Goal: Information Seeking & Learning: Learn about a topic

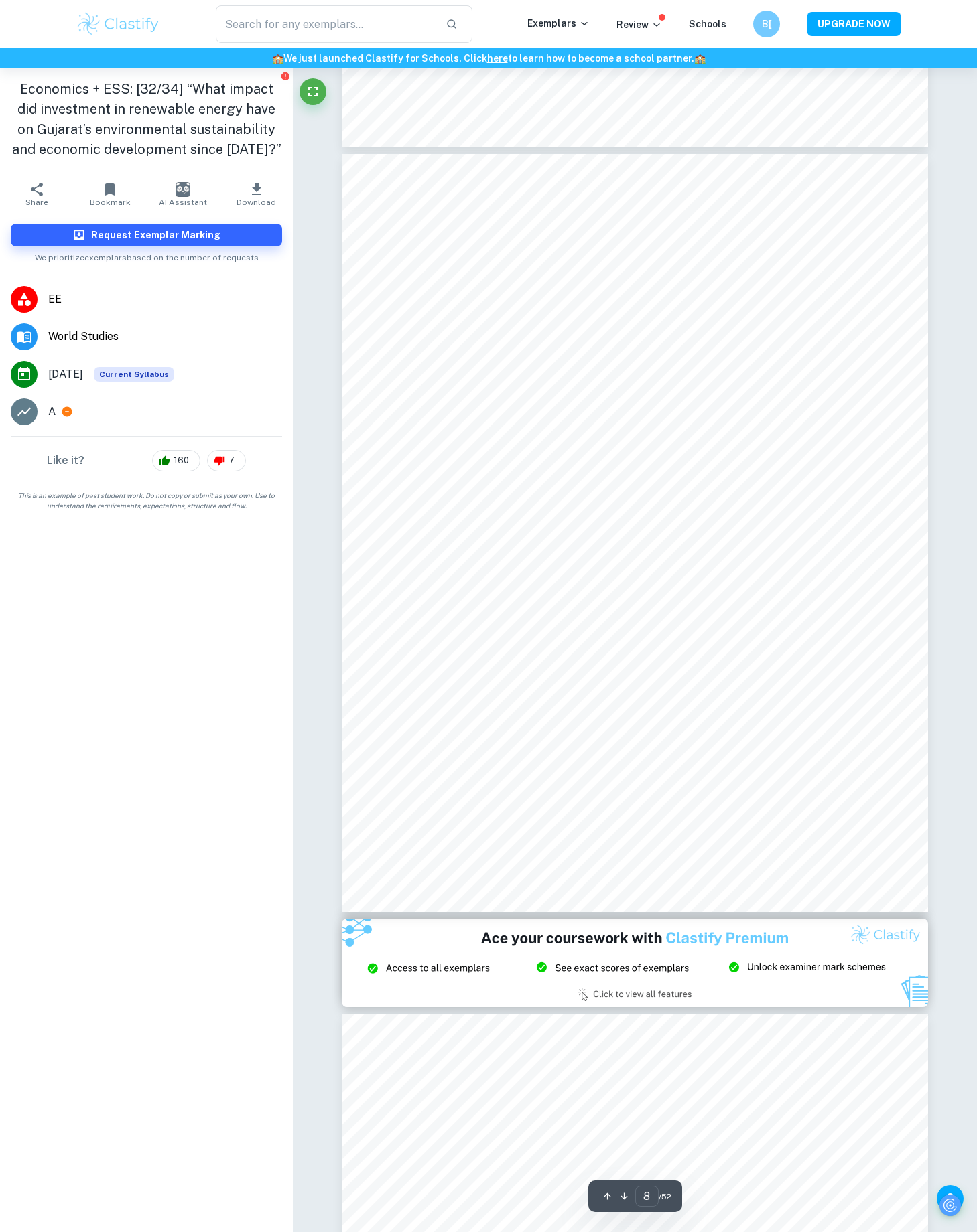
scroll to position [5463, 0]
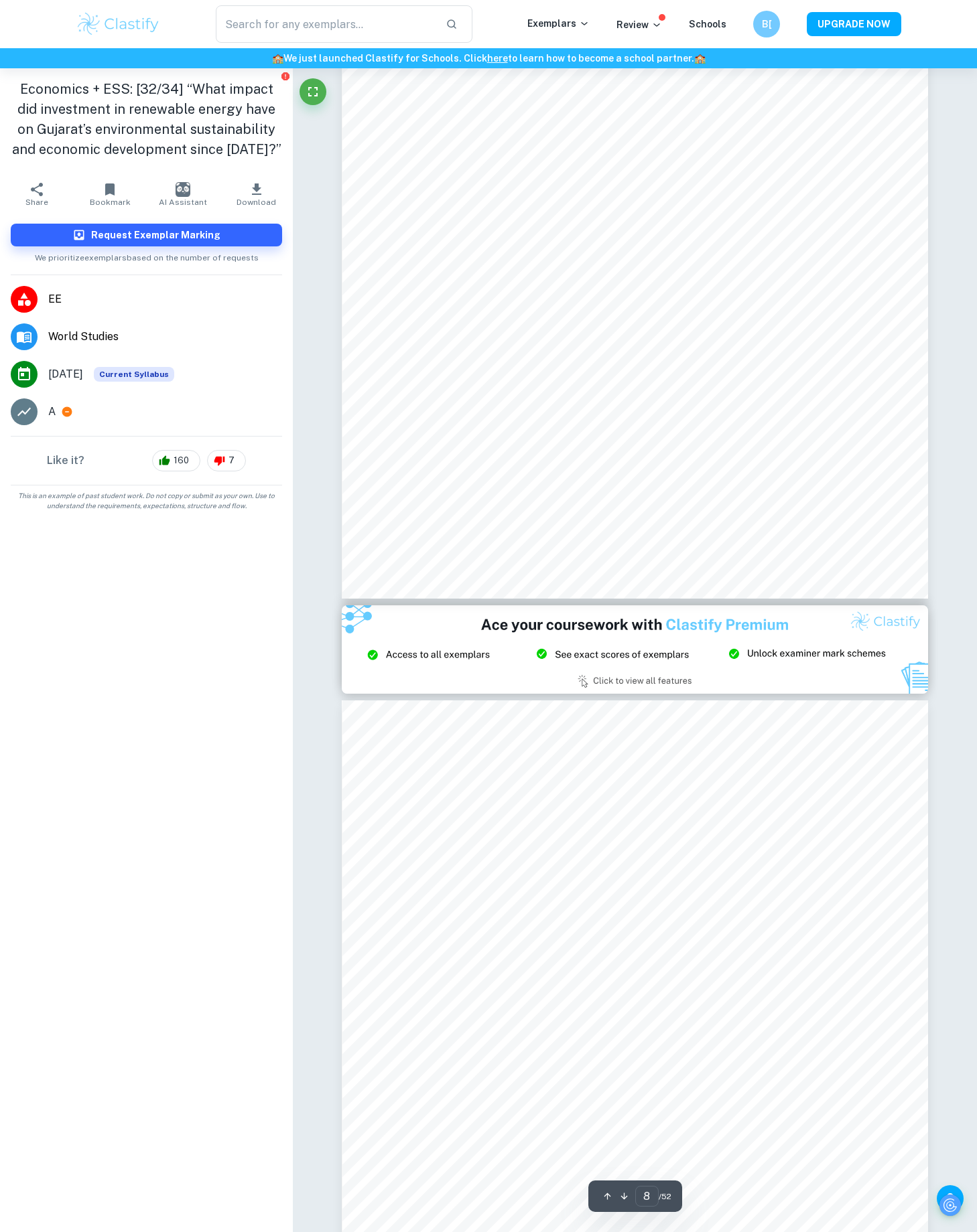
type input "9"
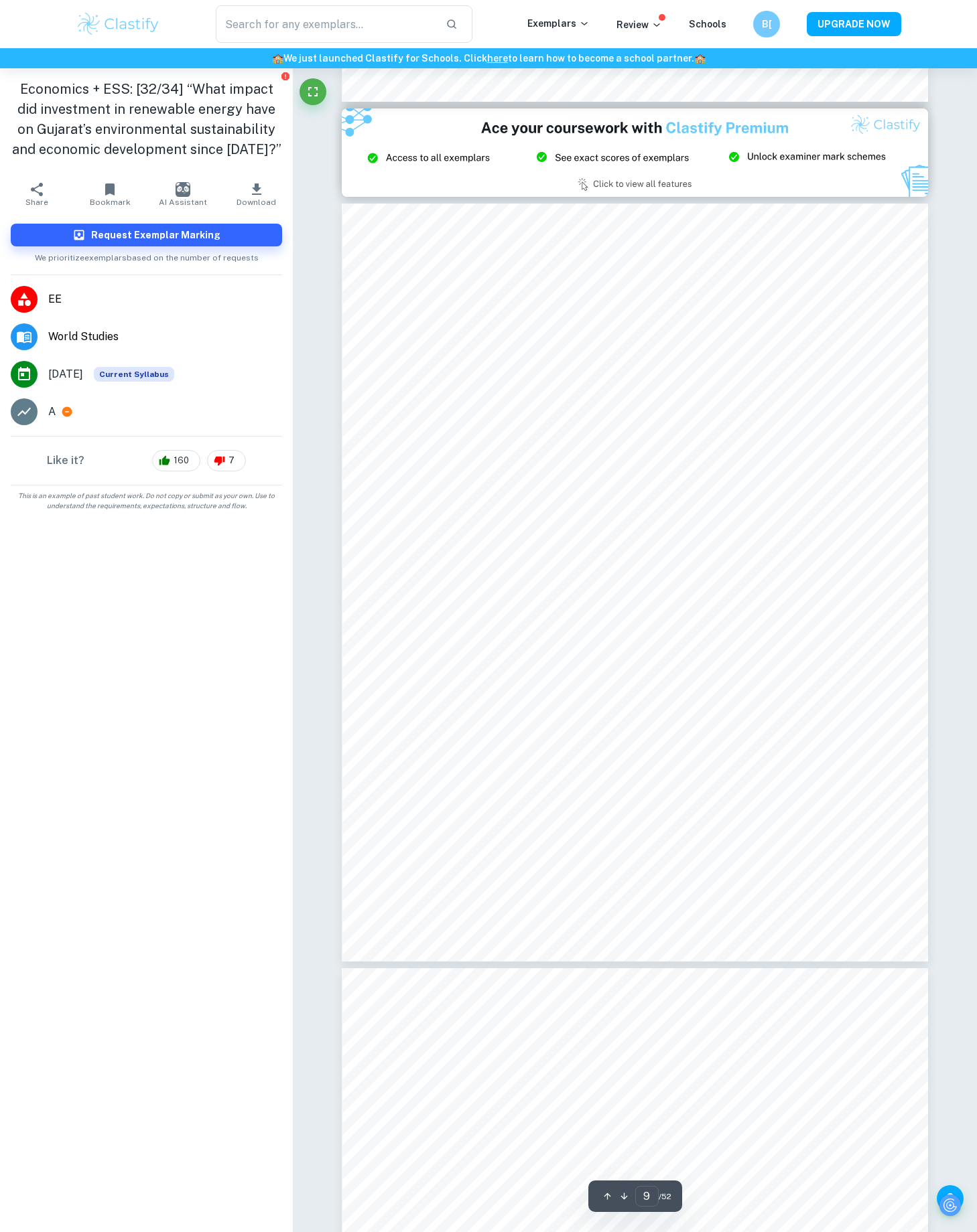
scroll to position [6277, 0]
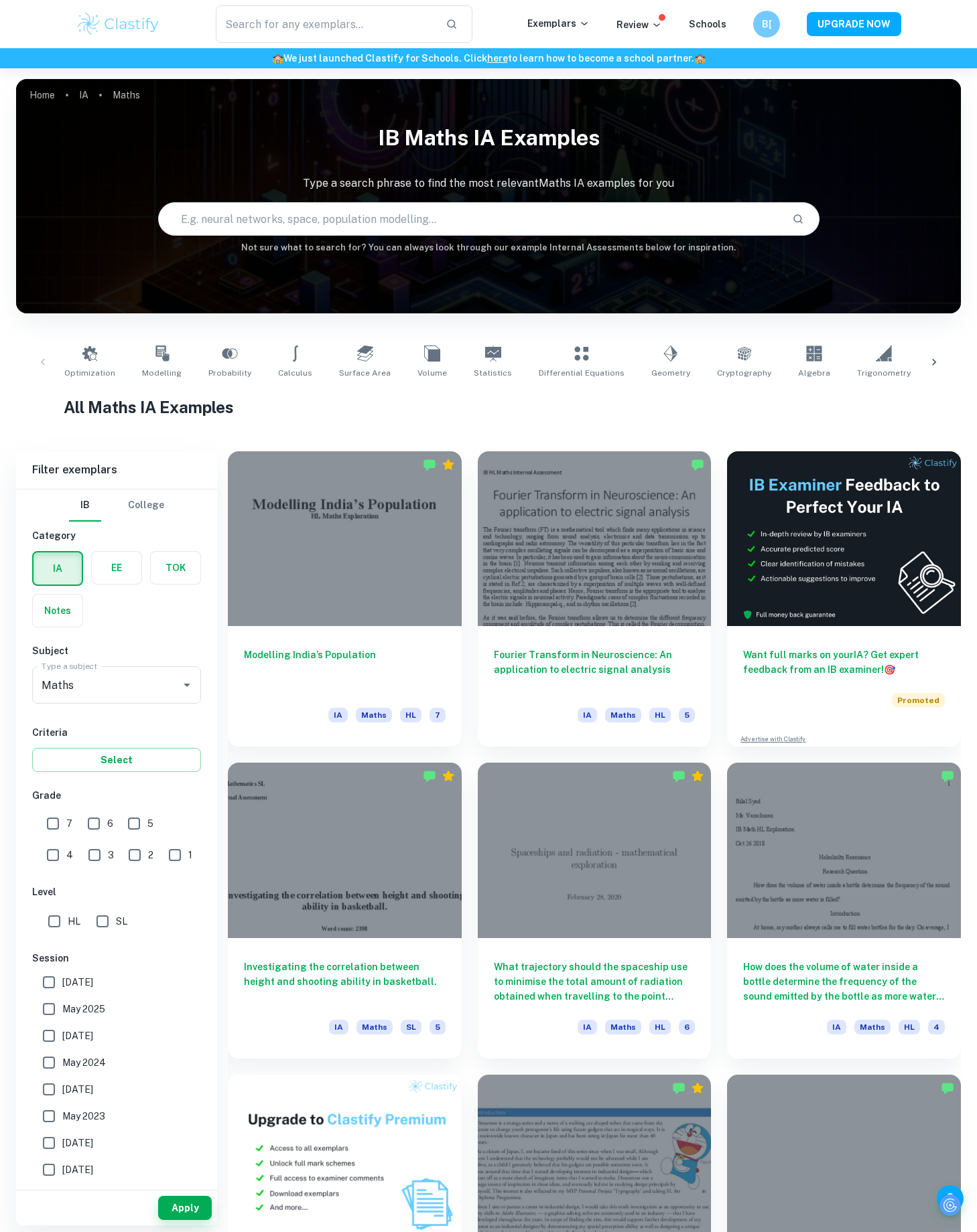
click at [121, 580] on label "button" at bounding box center [117, 568] width 49 height 32
click at [0, 0] on input "radio" at bounding box center [0, 0] width 0 height 0
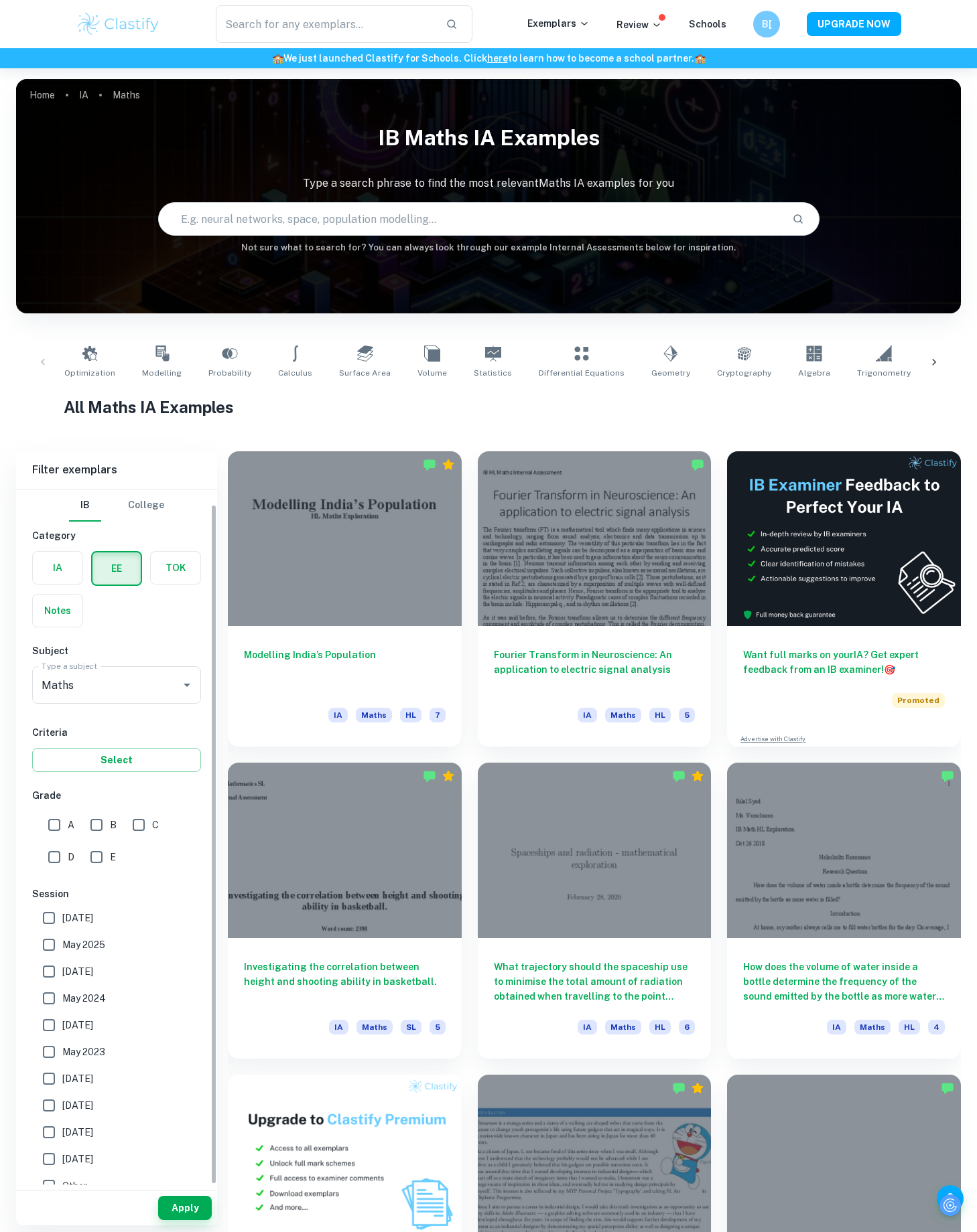
scroll to position [15, 0]
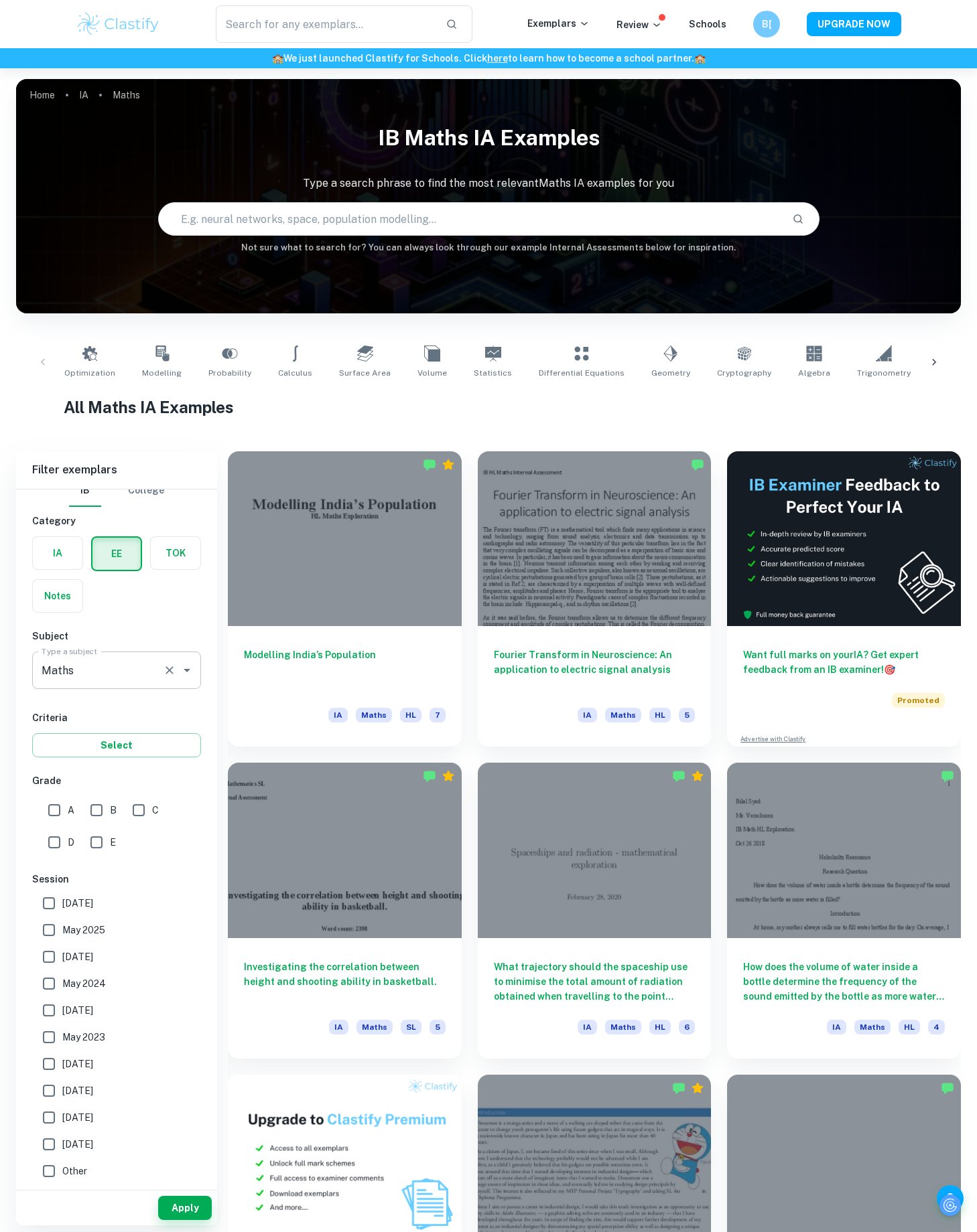
click at [129, 687] on div "Maths Type a subject" at bounding box center [117, 670] width 169 height 38
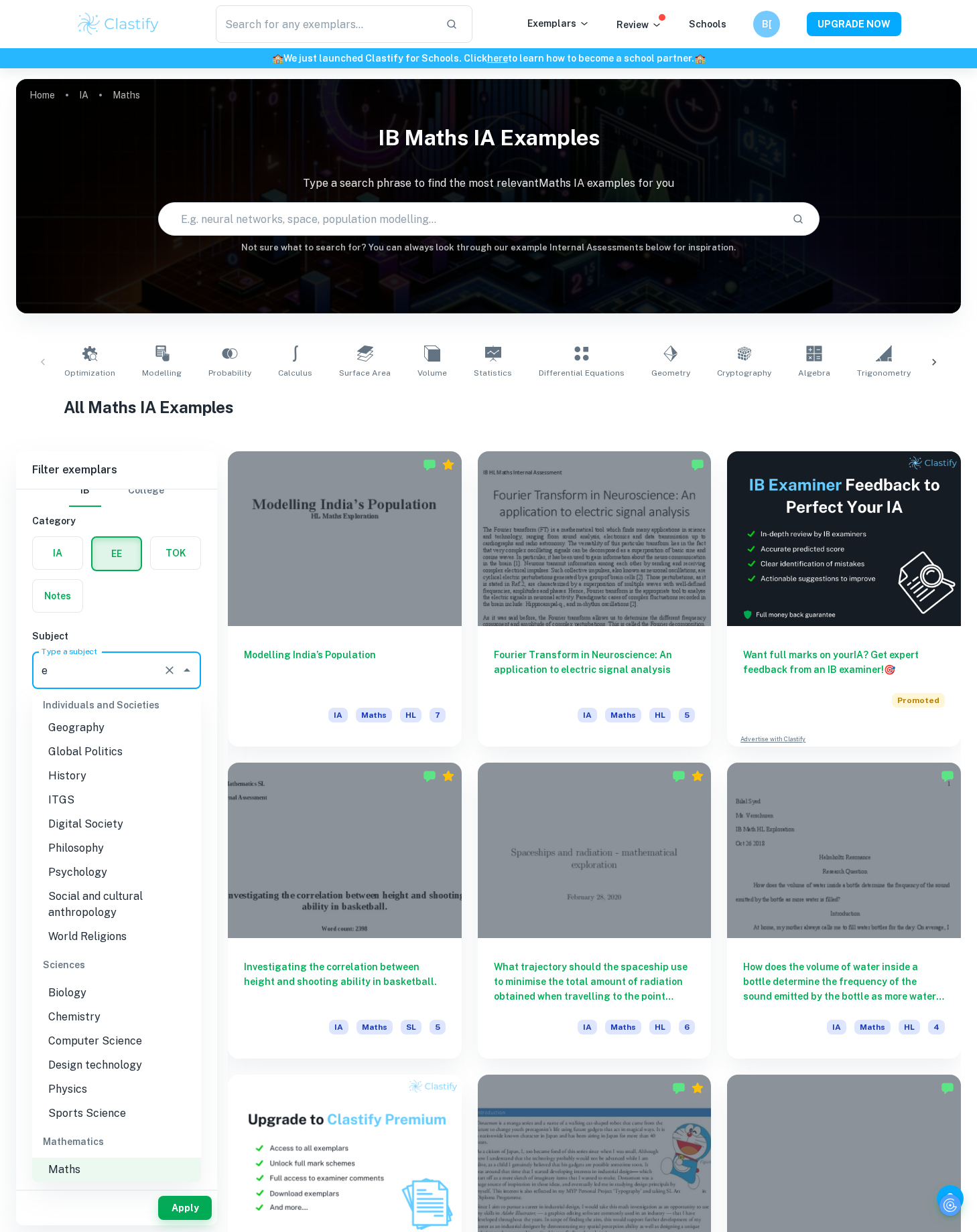
scroll to position [0, 0]
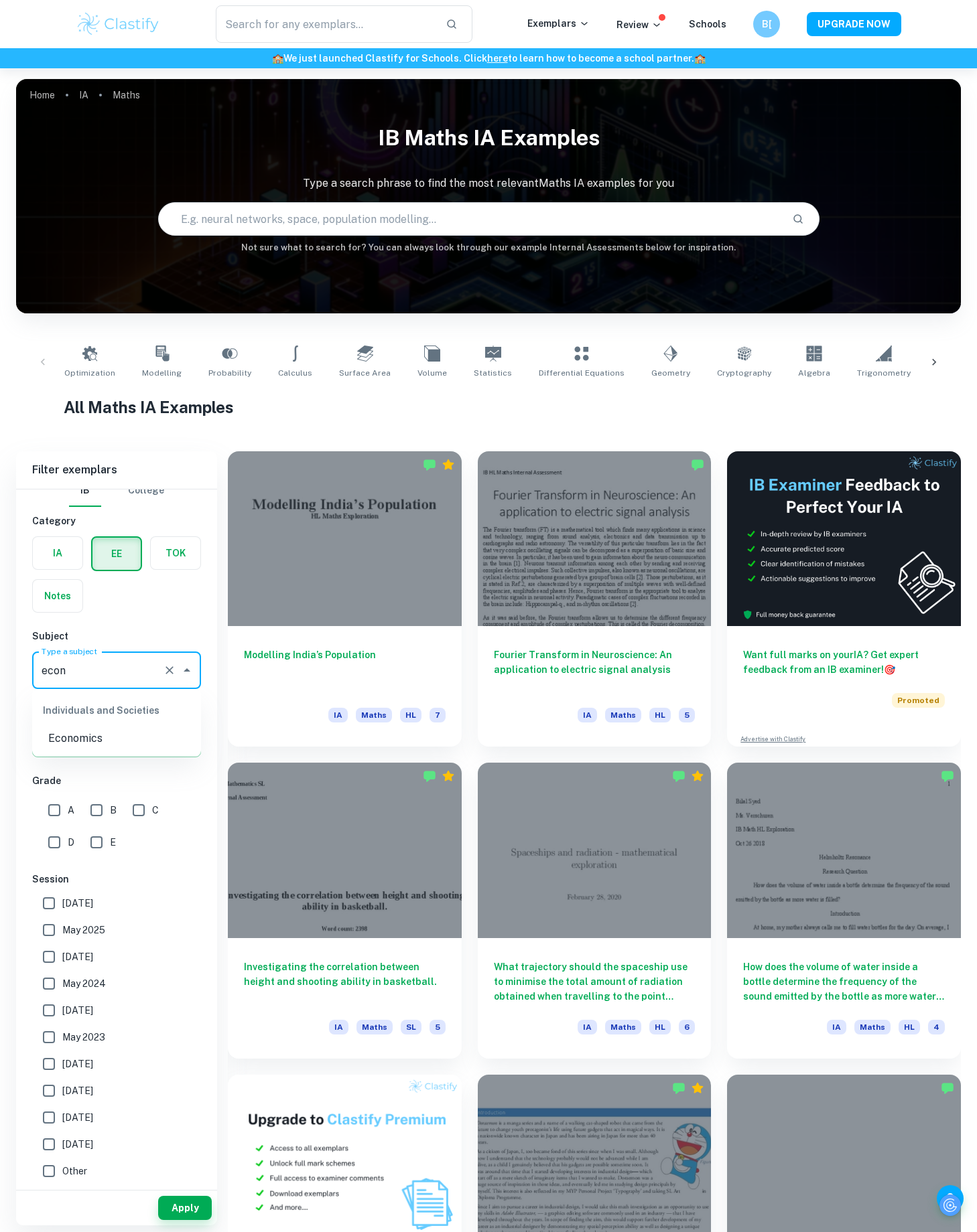
click at [108, 743] on li "Economics" at bounding box center [117, 738] width 169 height 24
type input "Economics"
drag, startPoint x: 184, startPoint y: 1218, endPoint x: 56, endPoint y: 811, distance: 426.7
click at [56, 812] on div "Filter exemplars IB College Category IA EE TOK Notes Subject Type a subject Eco…" at bounding box center [117, 838] width 201 height 774
click at [56, 811] on input "A" at bounding box center [54, 810] width 27 height 27
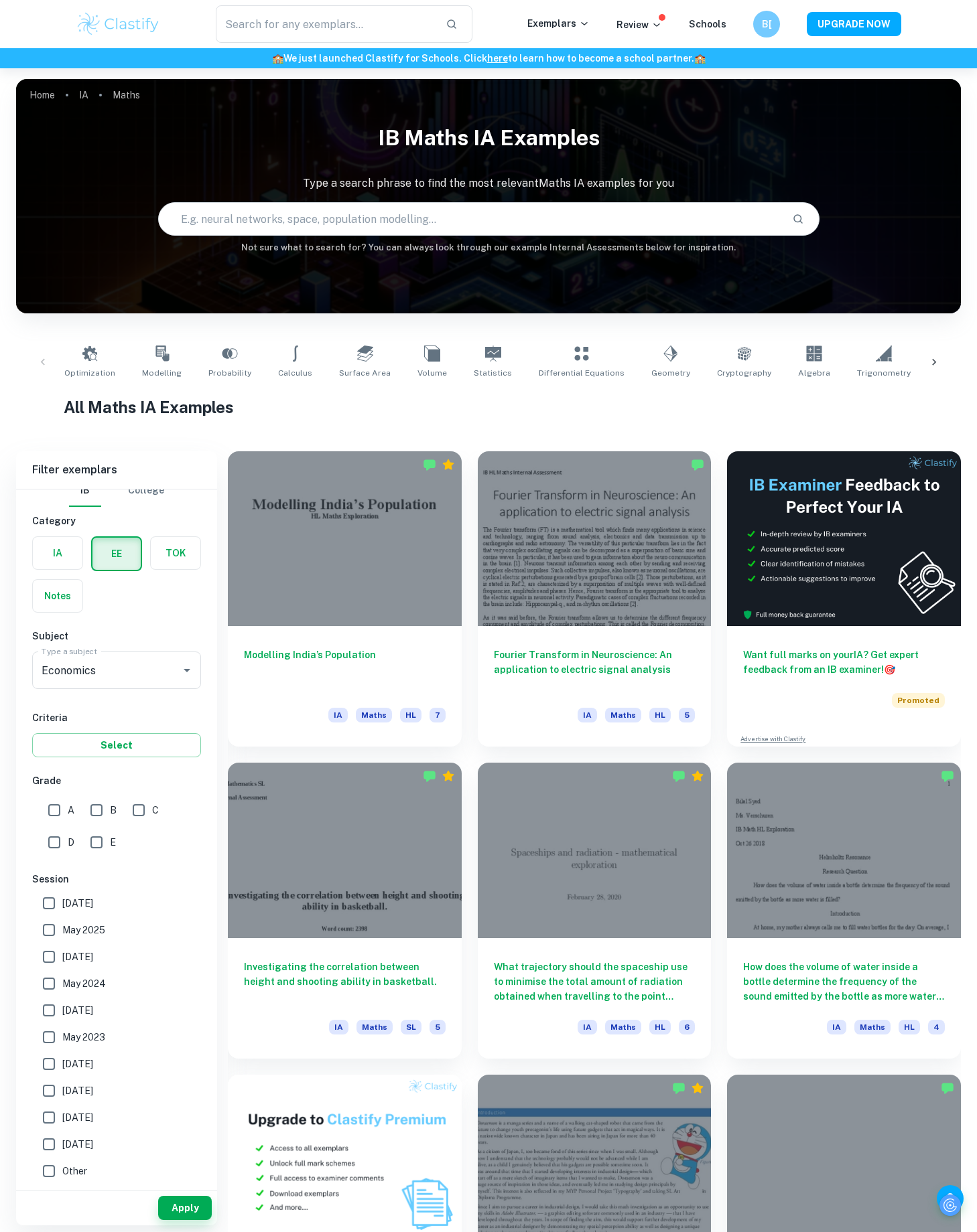
checkbox input "true"
click at [191, 1191] on div "Apply" at bounding box center [117, 1207] width 201 height 35
click at [191, 1200] on button "Apply" at bounding box center [184, 1207] width 53 height 24
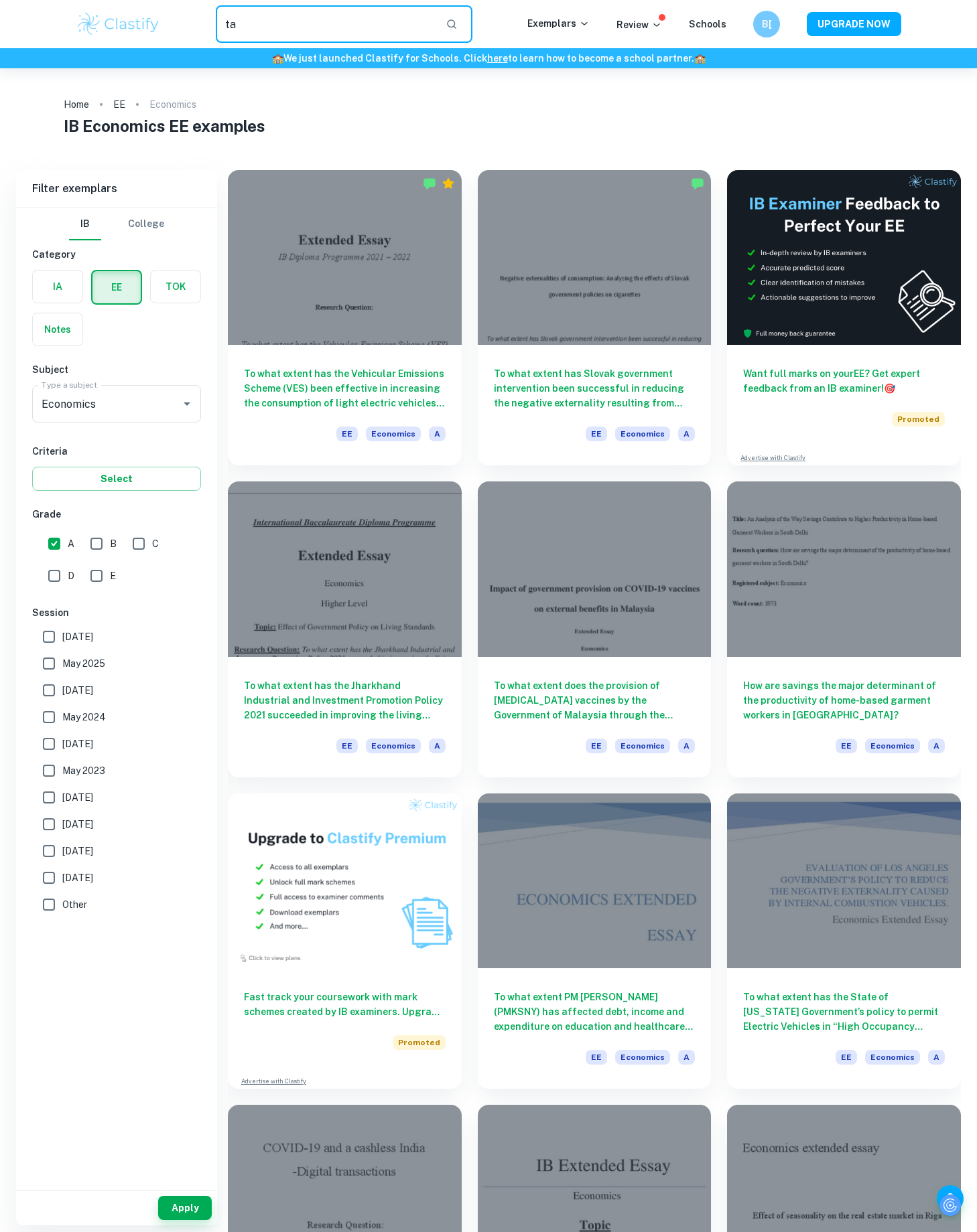
click at [345, 40] on input "ta" at bounding box center [325, 24] width 219 height 38
type input "tax"
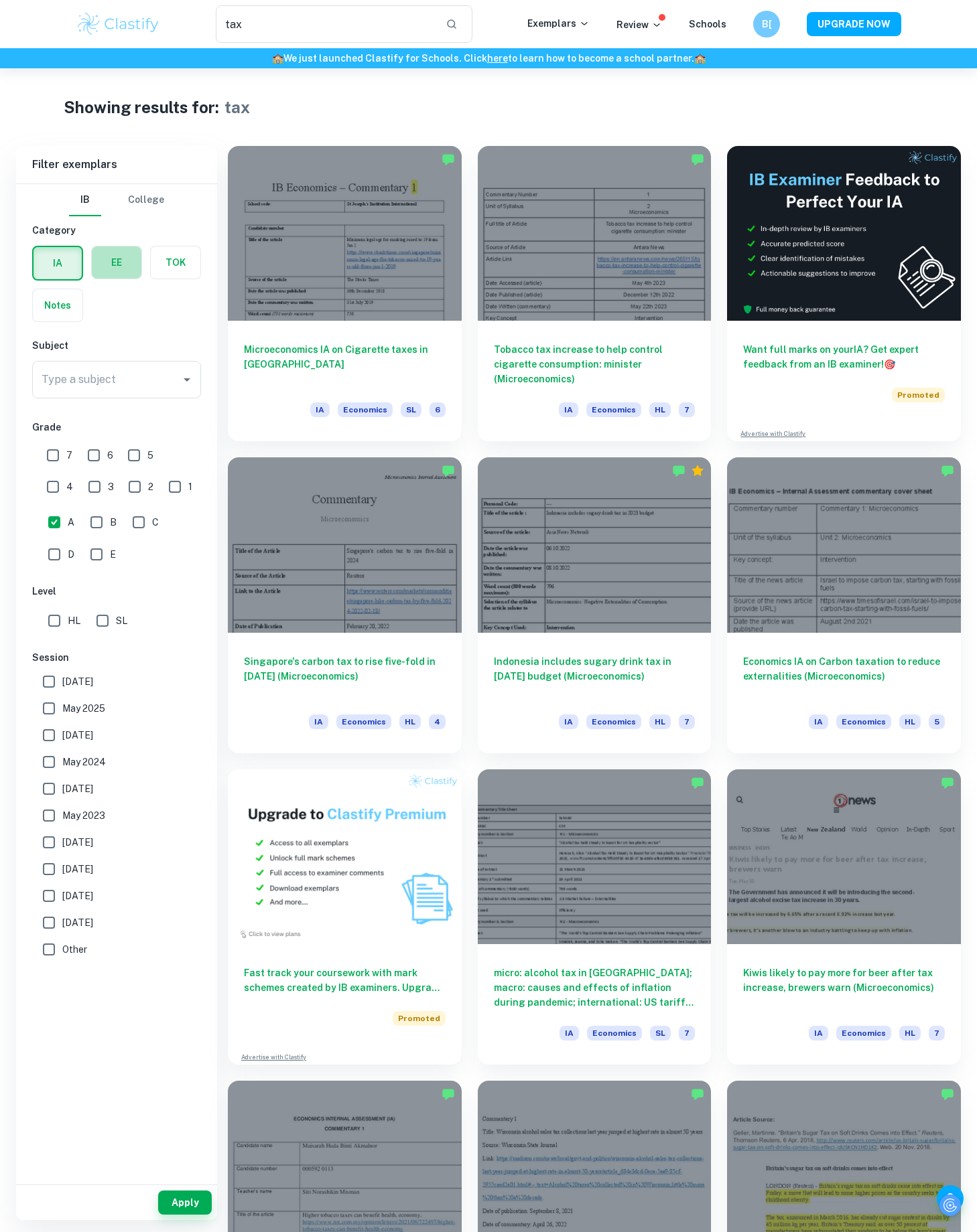
click at [107, 275] on label "button" at bounding box center [117, 262] width 49 height 32
click at [0, 0] on input "radio" at bounding box center [0, 0] width 0 height 0
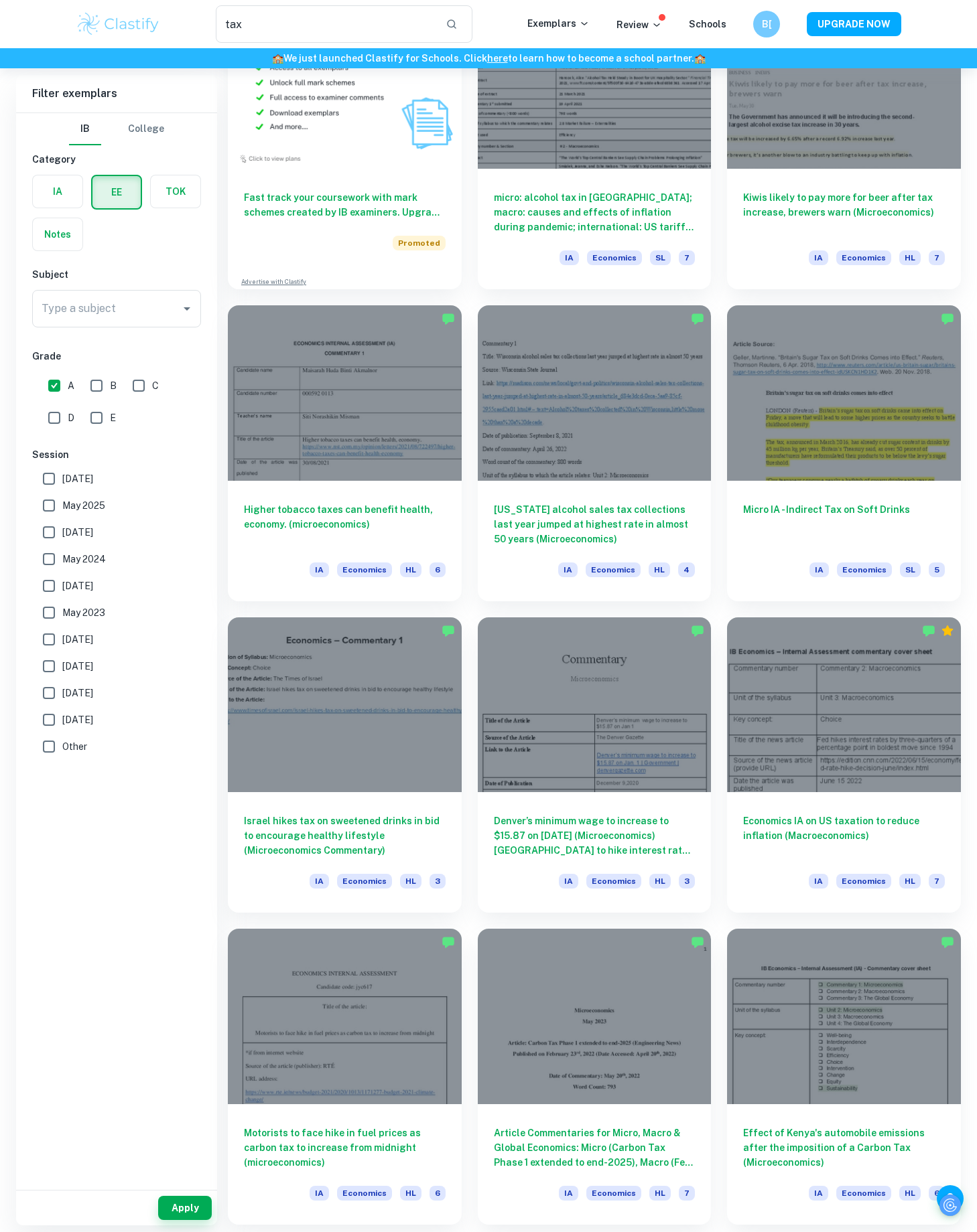
scroll to position [778, 0]
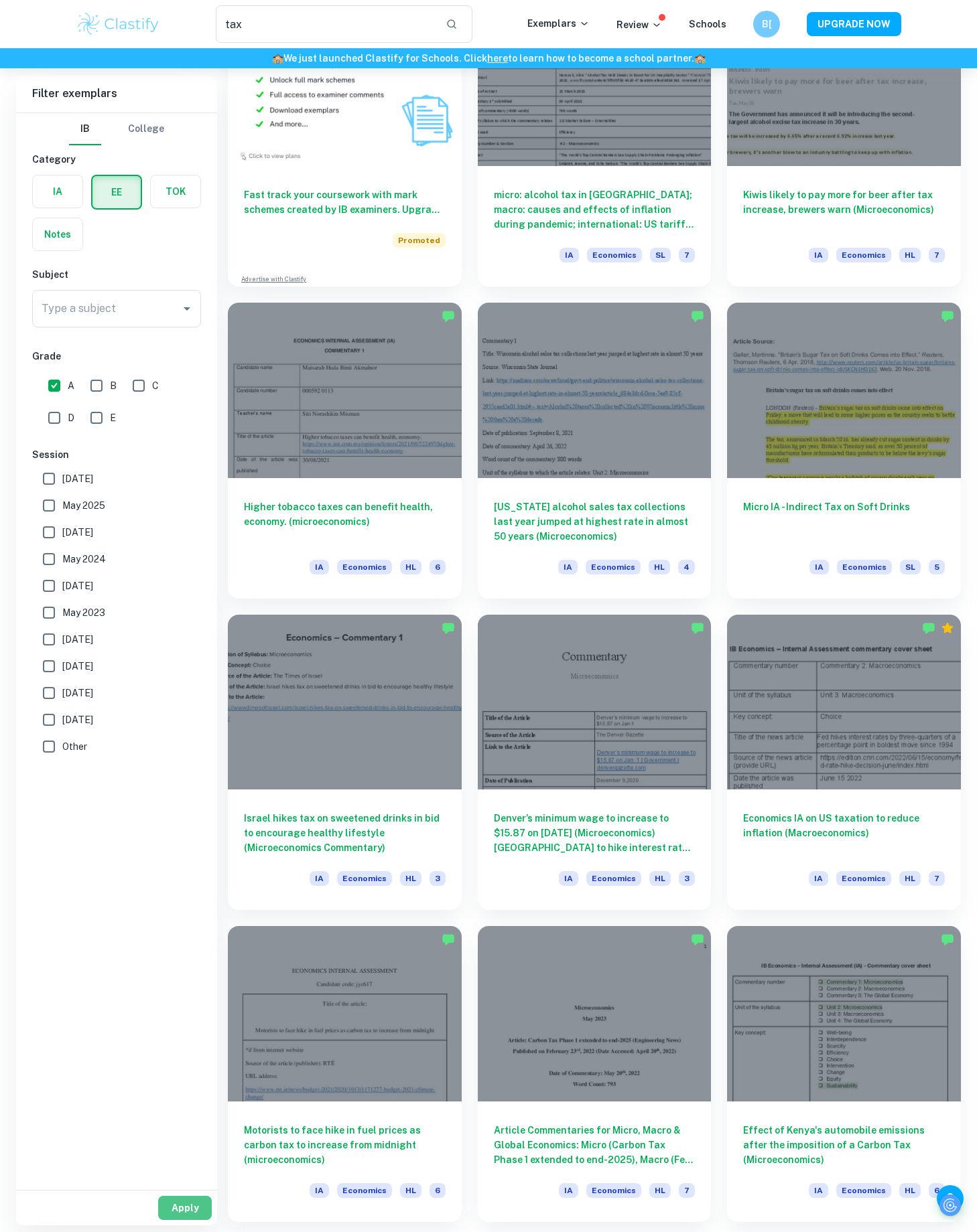
click at [189, 1200] on button "Apply" at bounding box center [184, 1207] width 53 height 24
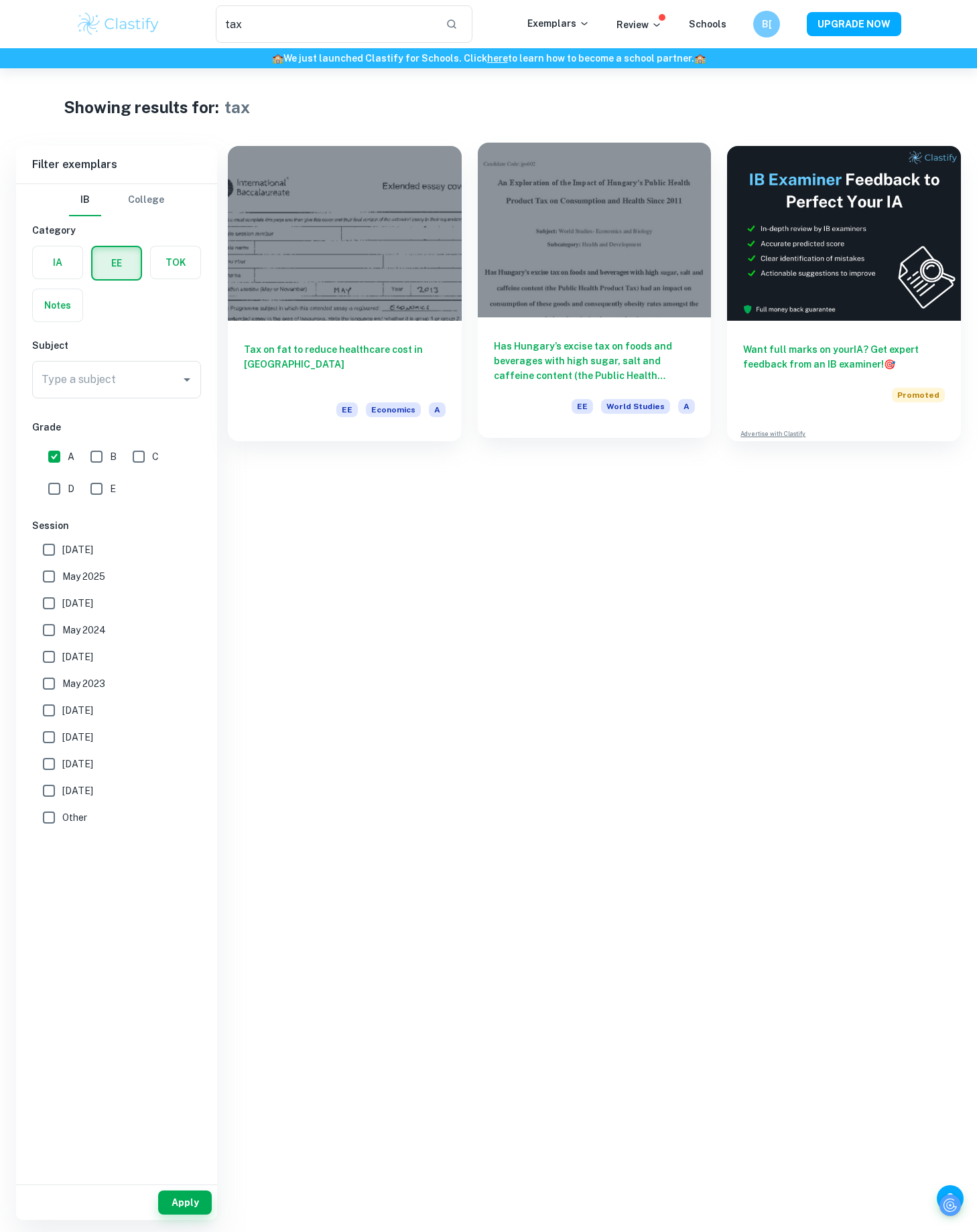
click at [601, 277] on div at bounding box center [594, 230] width 234 height 175
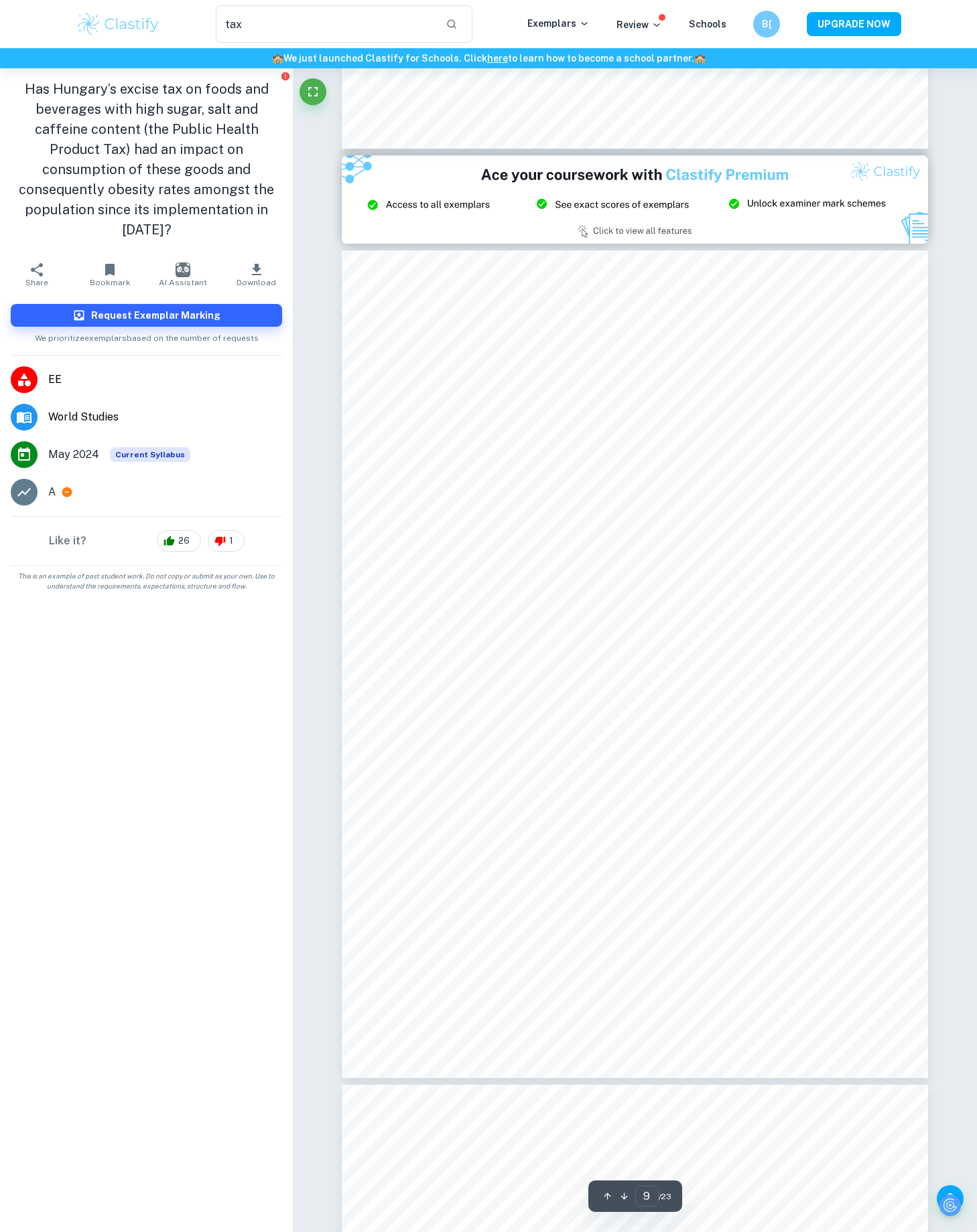
scroll to position [6787, 0]
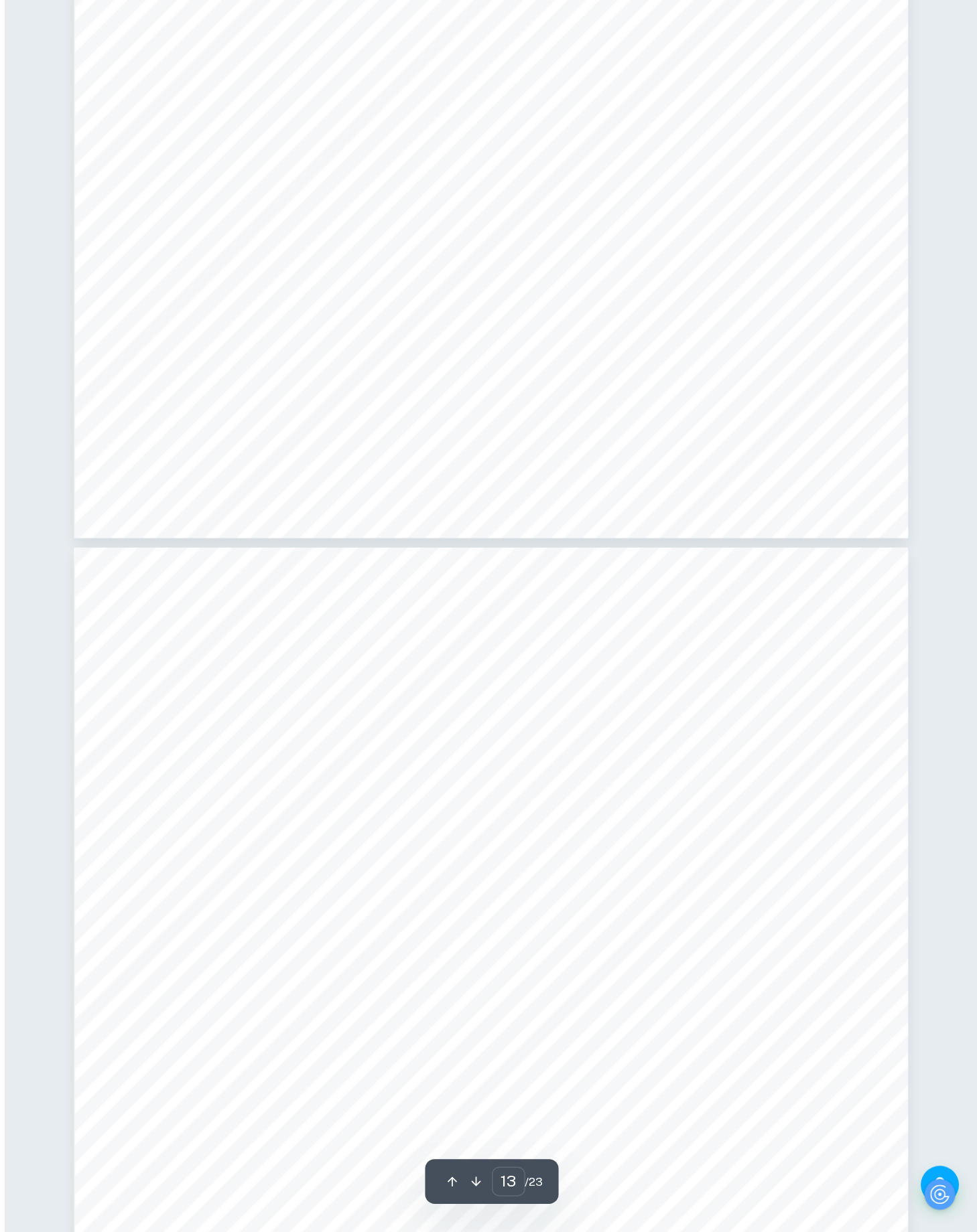
type input "14"
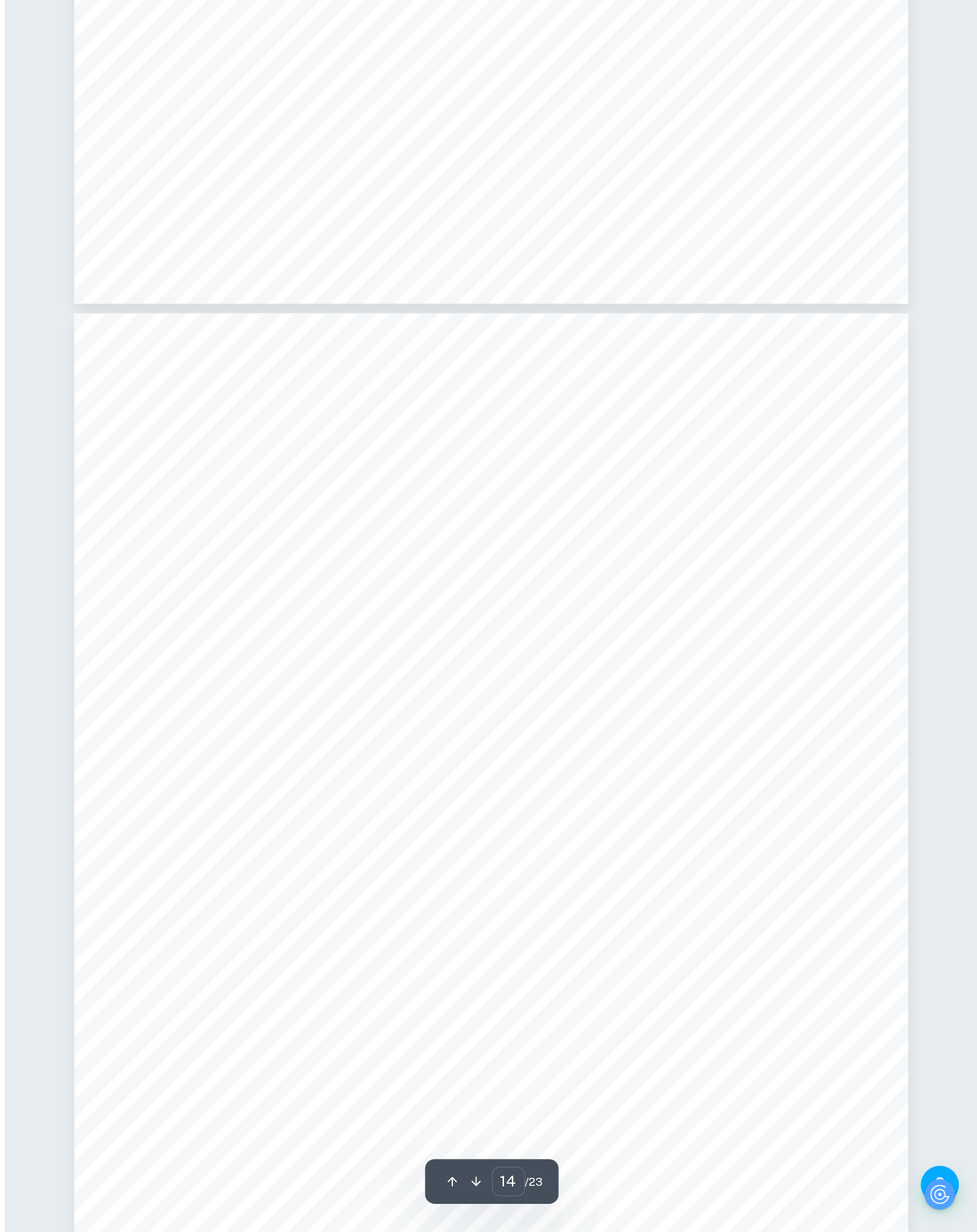
scroll to position [10931, 0]
